Goal: Use online tool/utility

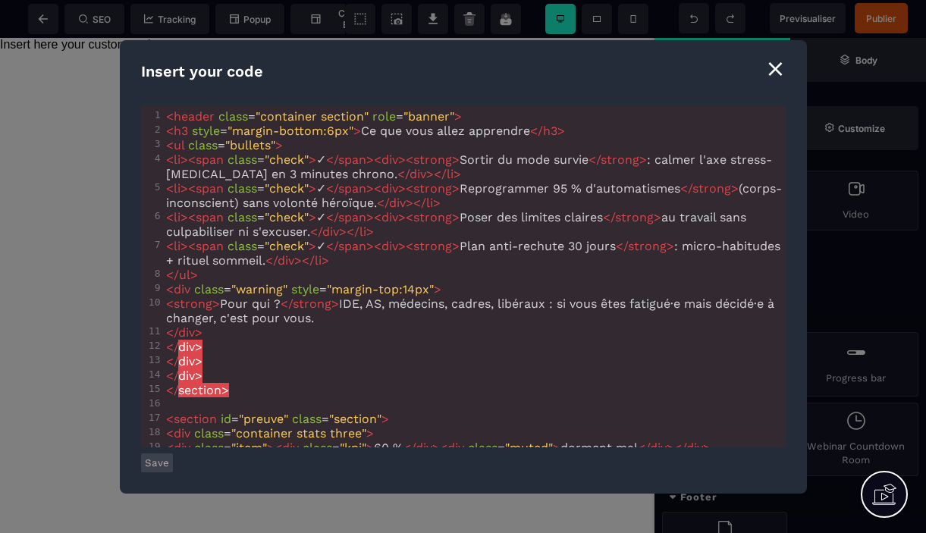
scroll to position [537, 0]
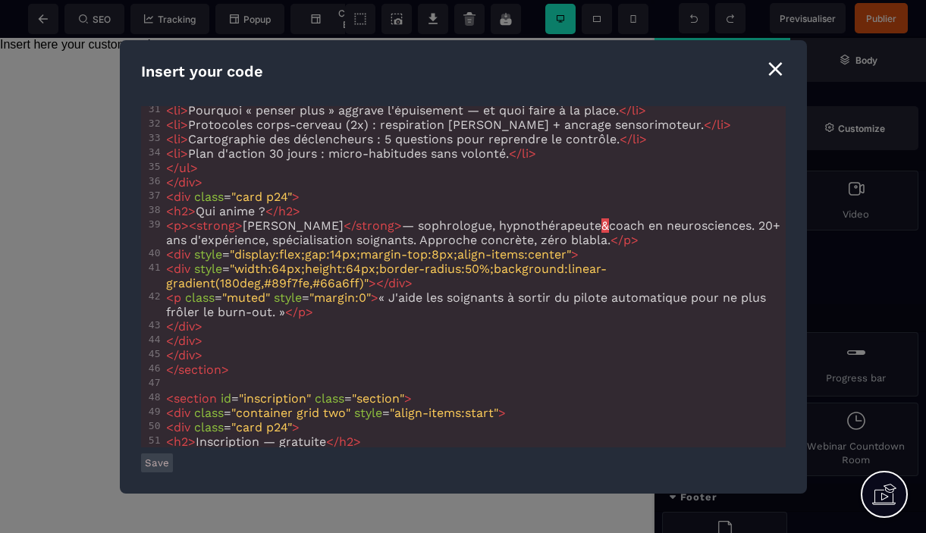
click at [155, 466] on button "Save" at bounding box center [157, 463] width 32 height 19
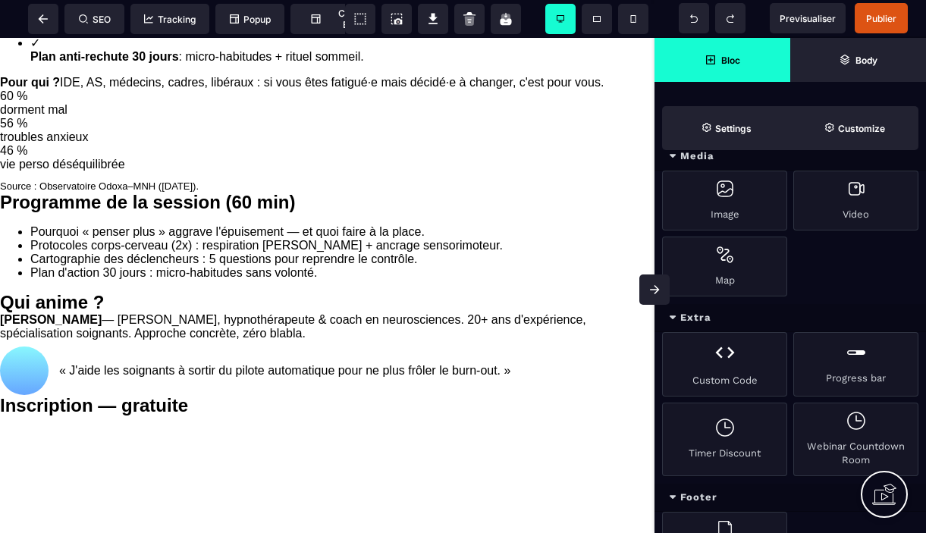
scroll to position [0, 0]
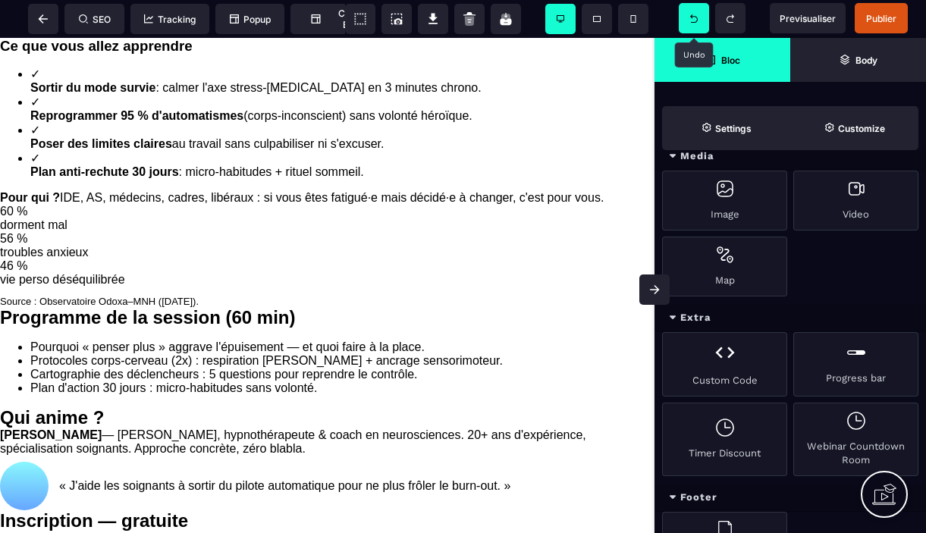
click at [688, 20] on icon at bounding box center [693, 18] width 15 height 8
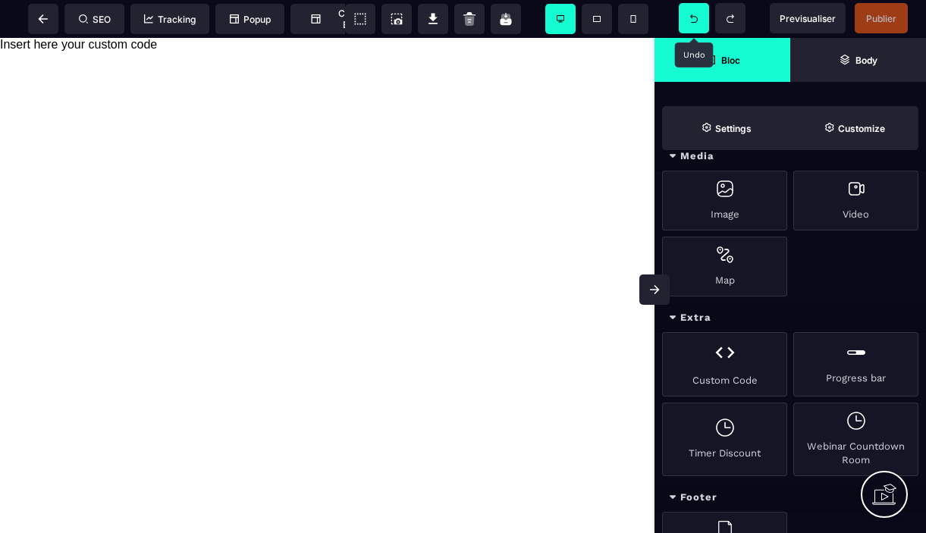
click at [688, 16] on icon at bounding box center [693, 18] width 15 height 8
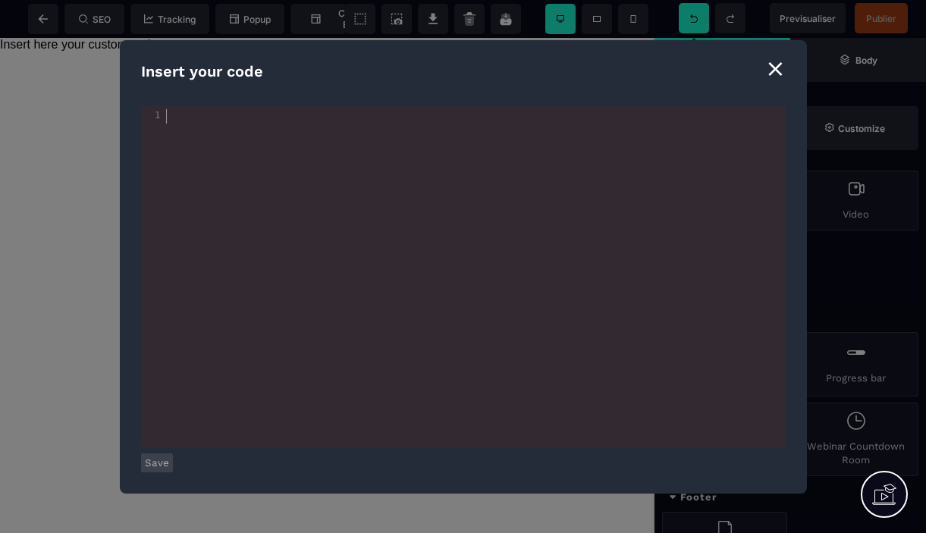
scroll to position [521, 0]
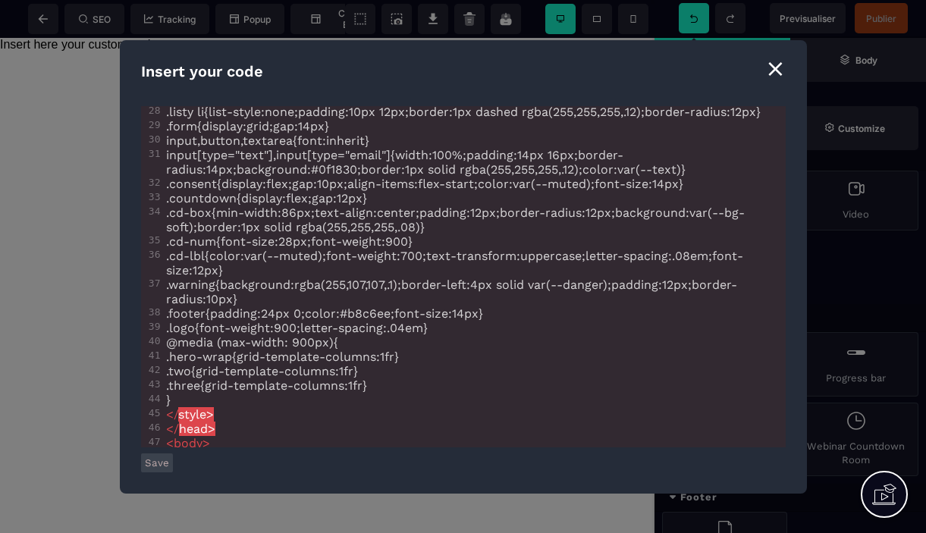
click at [156, 464] on button "Save" at bounding box center [157, 463] width 32 height 19
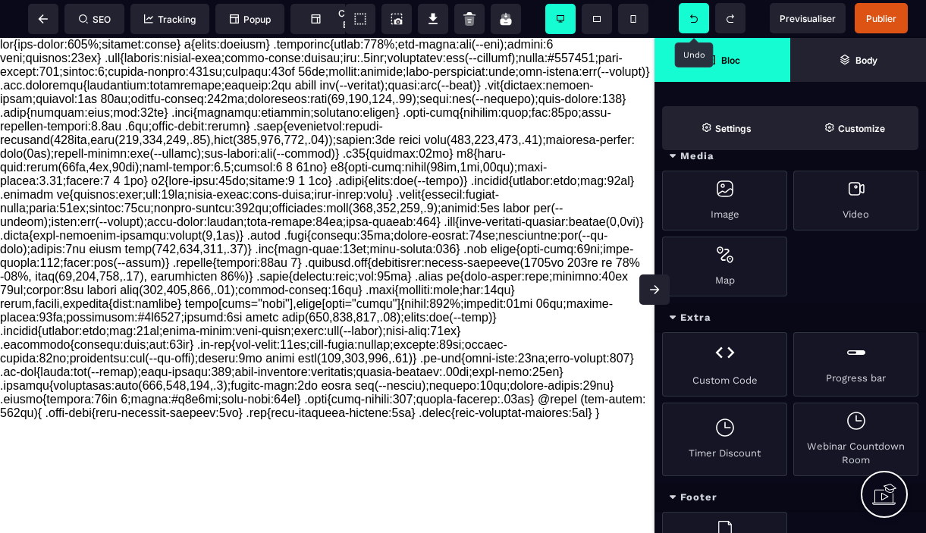
click at [696, 14] on icon at bounding box center [693, 18] width 15 height 8
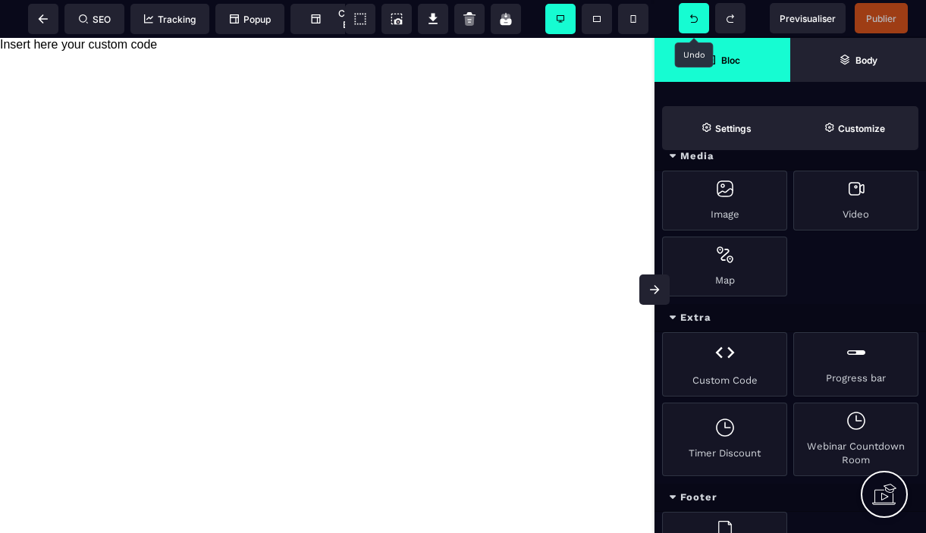
click at [695, 15] on icon at bounding box center [693, 18] width 15 height 8
click at [44, 19] on icon at bounding box center [43, 18] width 9 height 9
